Goal: Transaction & Acquisition: Obtain resource

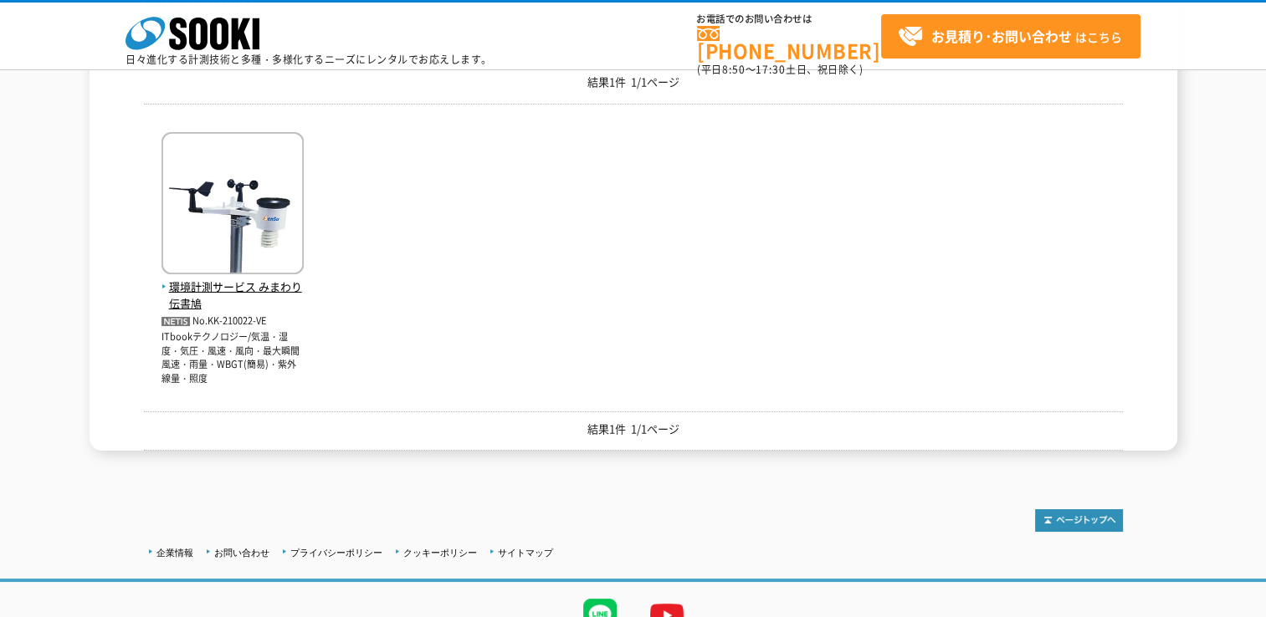
scroll to position [251, 0]
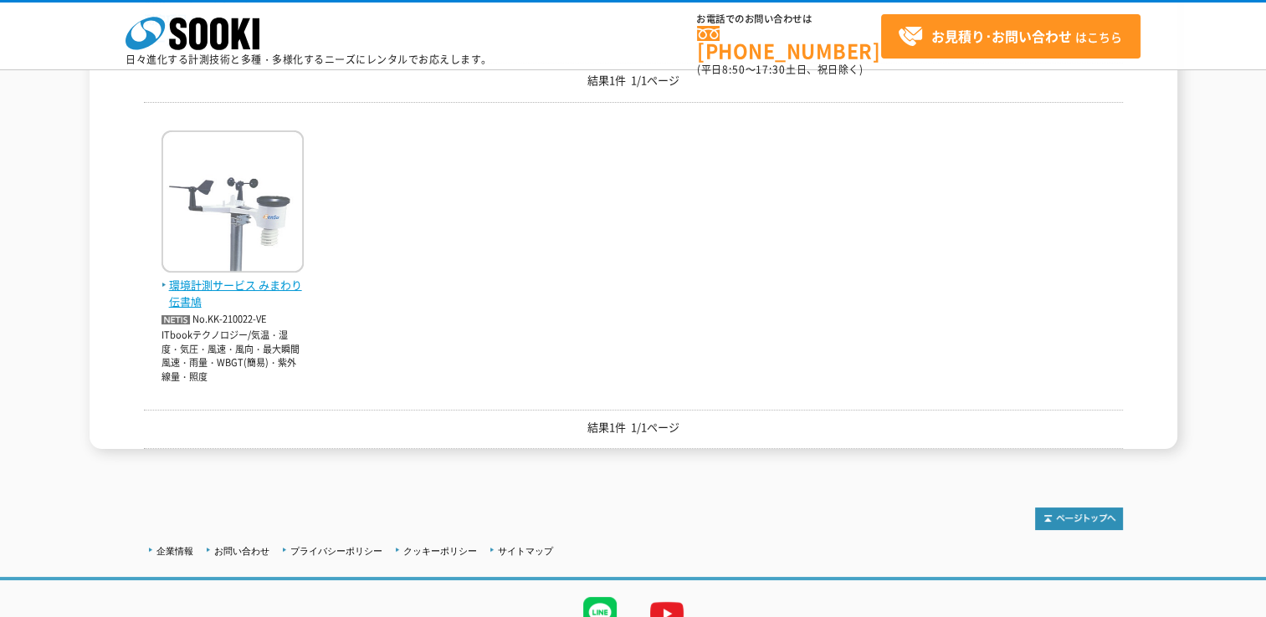
click at [231, 279] on span "環境計測サービス みまわり伝書鳩" at bounding box center [232, 294] width 142 height 35
click at [206, 288] on span "環境計測サービス みまわり伝書鳩" at bounding box center [232, 294] width 142 height 35
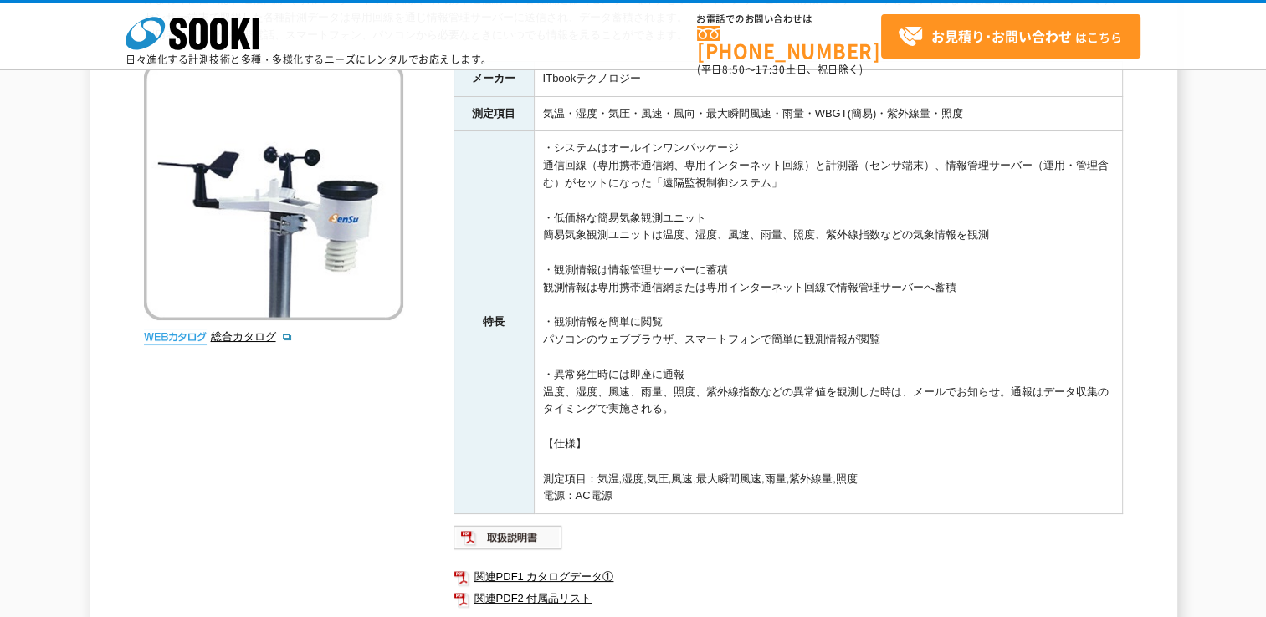
scroll to position [167, 0]
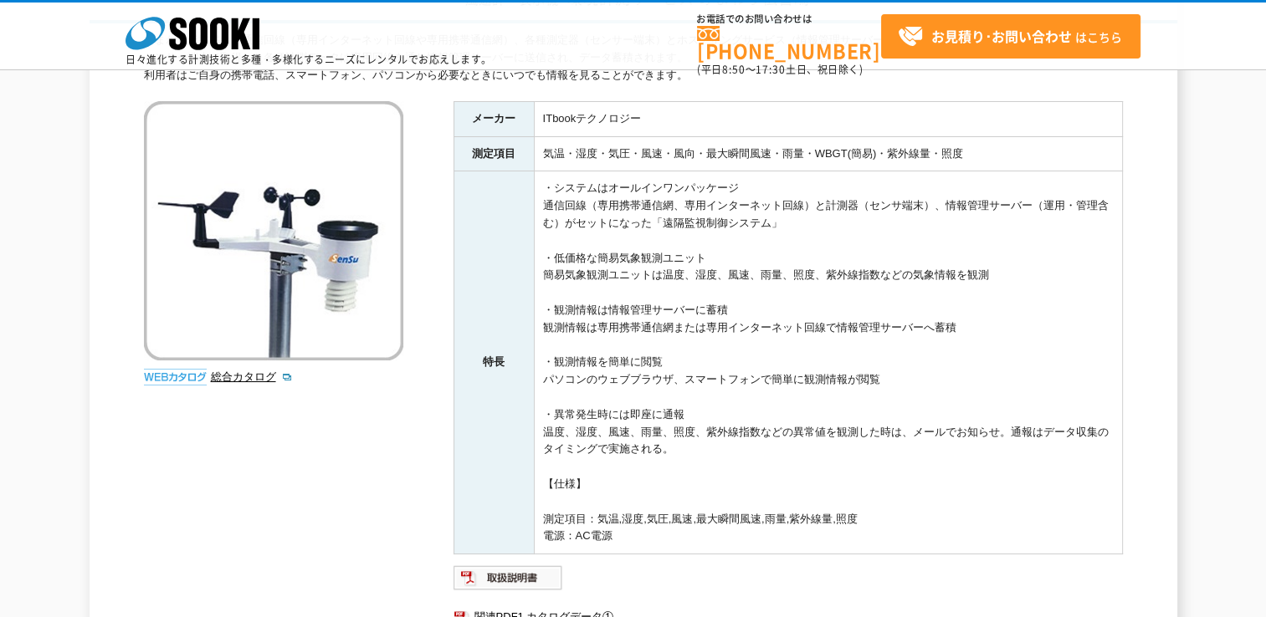
click at [763, 428] on td "・システムはオールインワンパッケージ 通信回線（専用携帯通信網、専用インターネット回線）と計測器（センサ端末）、情報管理サーバー（運用・管理含む）がセットにな…" at bounding box center [828, 362] width 588 height 383
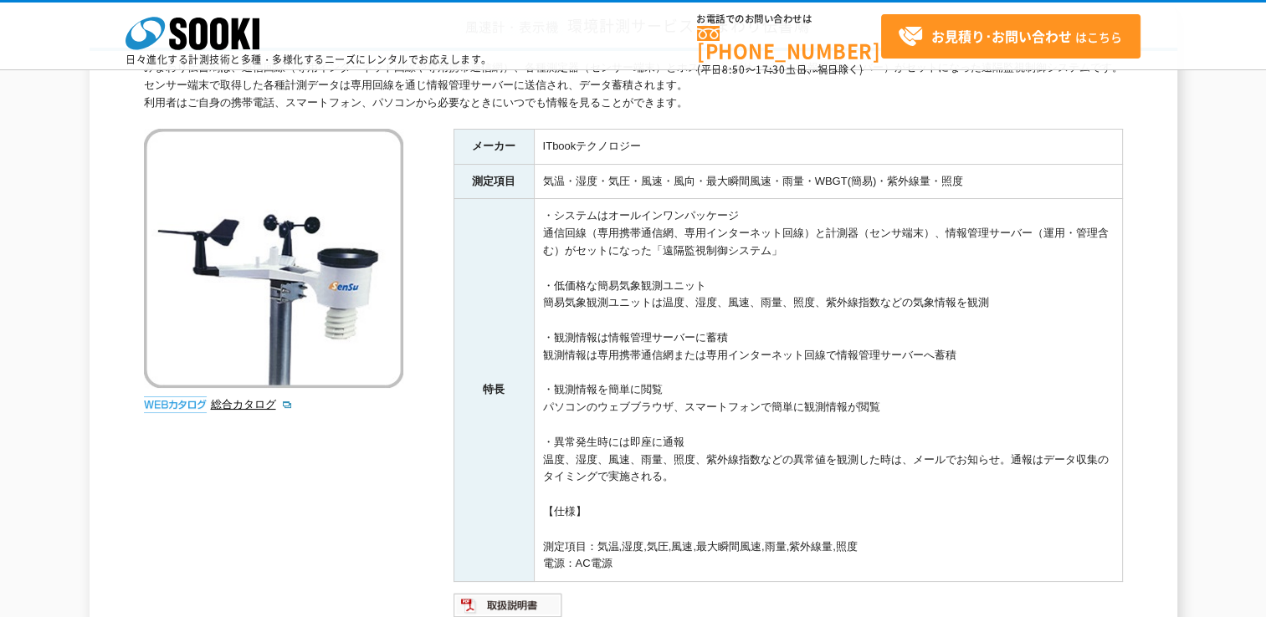
scroll to position [251, 0]
